Goal: Information Seeking & Learning: Learn about a topic

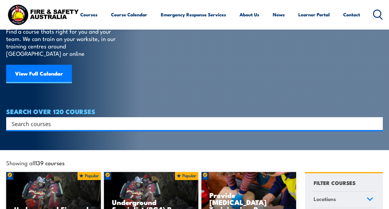
scroll to position [58, 0]
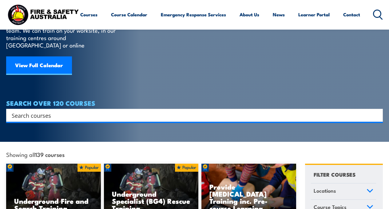
click at [104, 110] on input "Search input" at bounding box center [191, 114] width 358 height 9
paste input "PUA20622 Certificate II in Public Safety (Firefighting and Emergency Operations)"
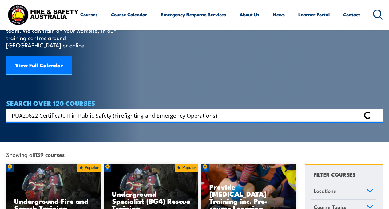
type input "PUA20622 Certificate II in Public Safety (Firefighting and Emergency Operations)"
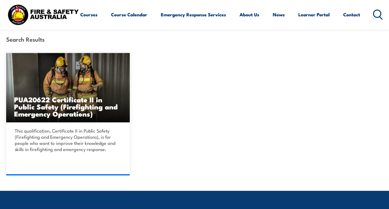
scroll to position [141, 0]
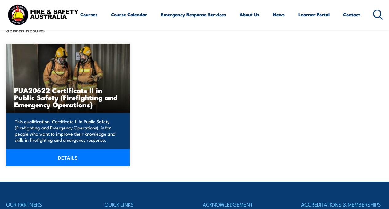
click at [88, 152] on link "DETAILS" at bounding box center [68, 157] width 124 height 17
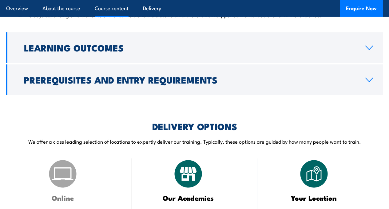
scroll to position [665, 0]
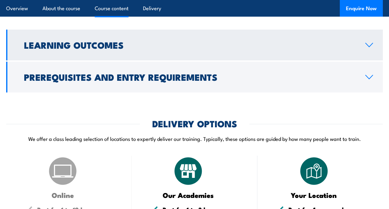
click at [187, 60] on link "Learning Outcomes" at bounding box center [194, 45] width 377 height 31
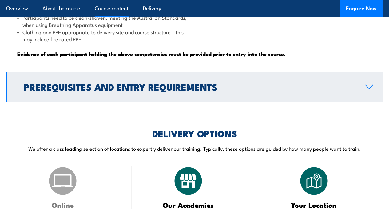
scroll to position [626, 0]
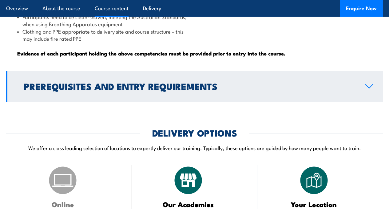
click at [189, 90] on h2 "Prerequisites and Entry Requirements" at bounding box center [190, 86] width 332 height 8
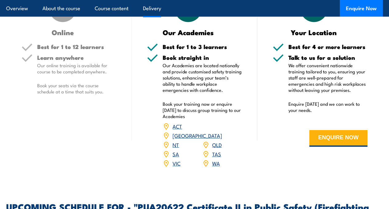
scroll to position [945, 0]
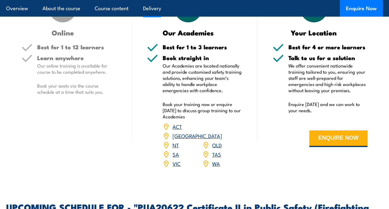
click at [227, 93] on p "Our Academies are located nationally and provide customised safety training sol…" at bounding box center [202, 77] width 79 height 31
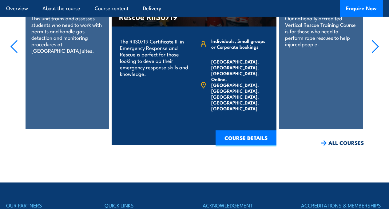
scroll to position [1431, 0]
